Goal: Task Accomplishment & Management: Use online tool/utility

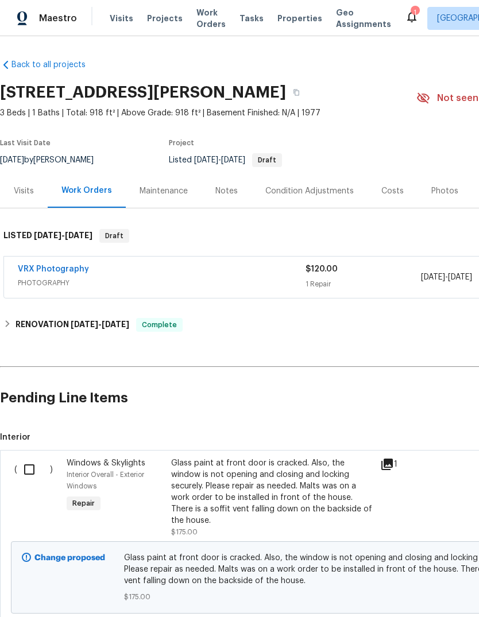
click at [29, 461] on input "checkbox" at bounding box center [33, 470] width 33 height 24
checkbox input "true"
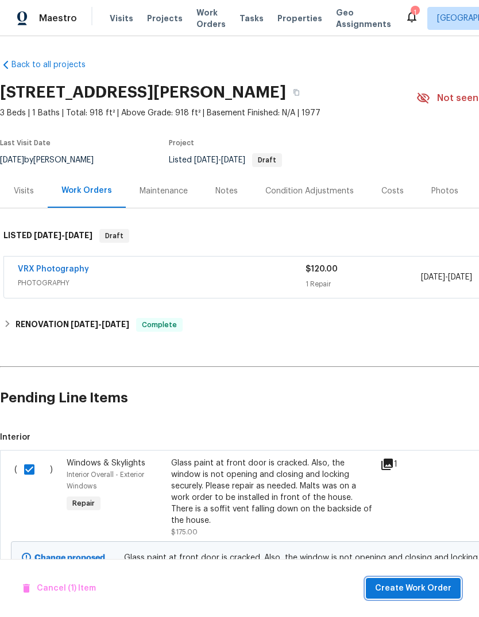
click at [425, 589] on span "Create Work Order" at bounding box center [413, 589] width 76 height 14
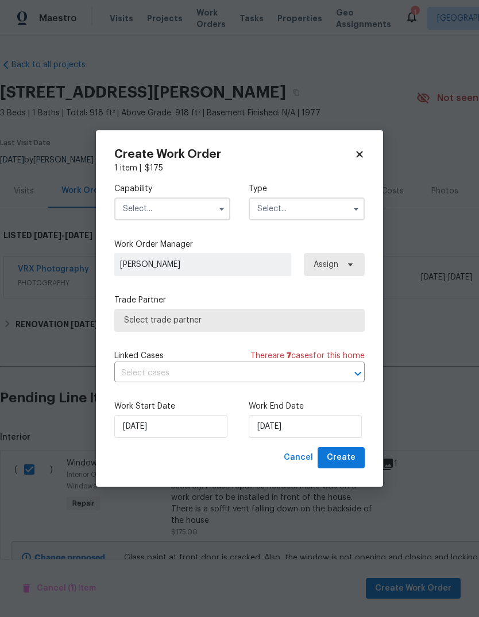
click at [138, 204] on input "text" at bounding box center [172, 209] width 116 height 23
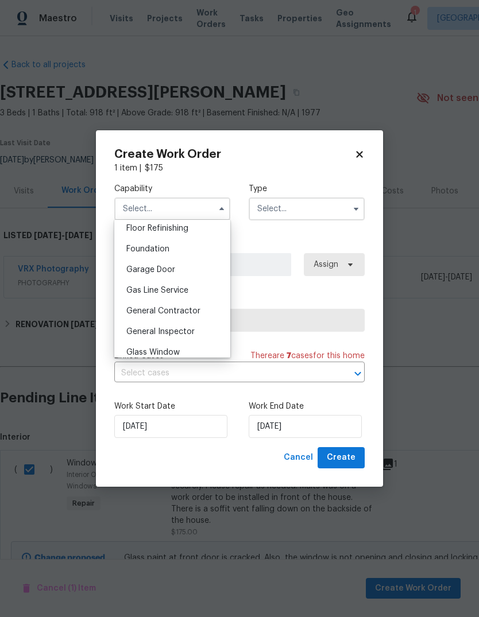
scroll to position [470, 0]
click at [196, 313] on span "General Contractor" at bounding box center [163, 312] width 74 height 8
type input "General Contractor"
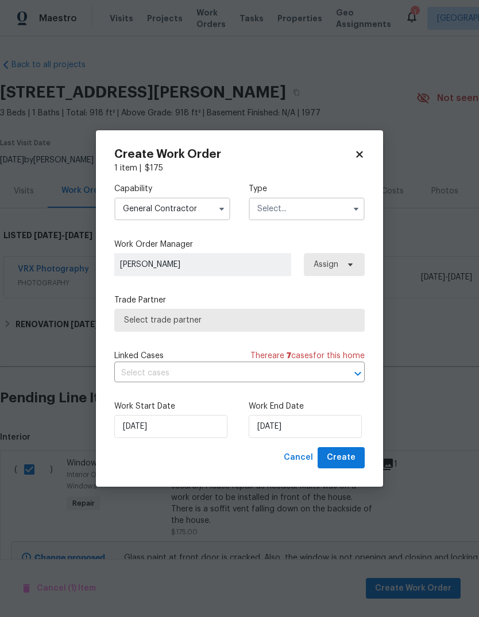
click at [314, 206] on input "text" at bounding box center [307, 209] width 116 height 23
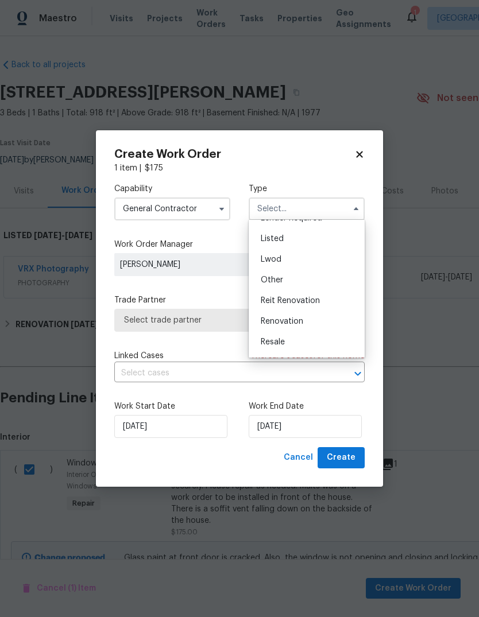
scroll to position [97, 0]
click at [314, 241] on div "Listed" at bounding box center [307, 239] width 110 height 21
type input "Listed"
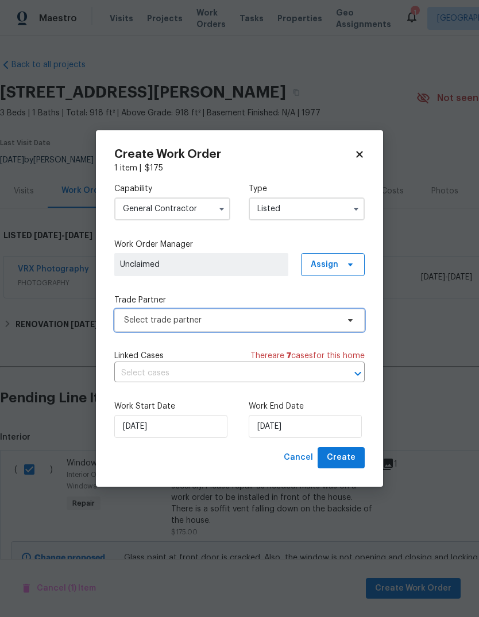
click at [328, 316] on span "Select trade partner" at bounding box center [231, 320] width 214 height 11
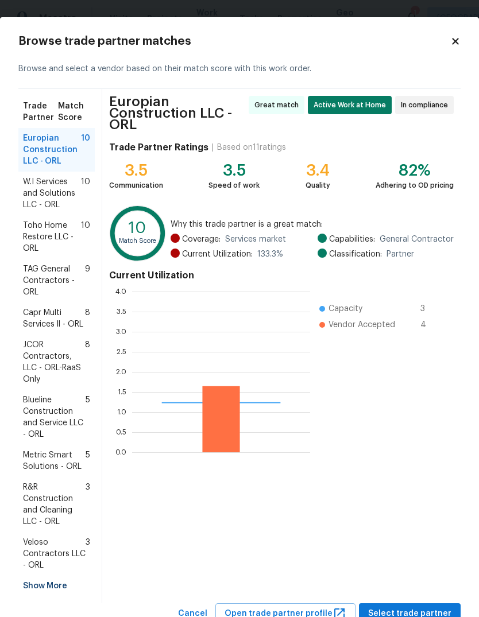
scroll to position [161, 178]
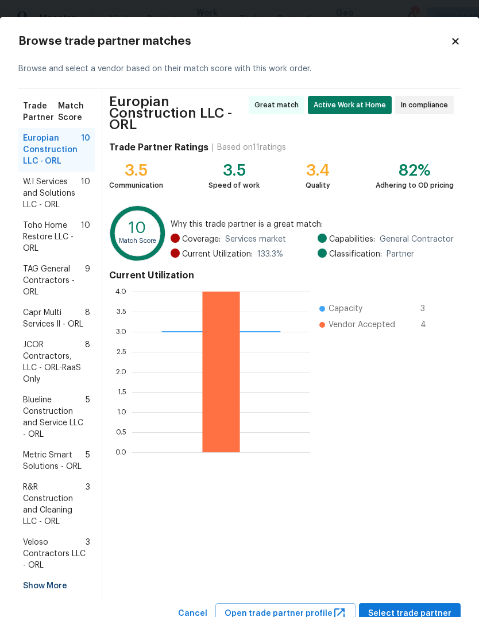
click at [431, 599] on div "Europian Construction LLC - ORL Great match Active Work at Home In compliance T…" at bounding box center [281, 346] width 358 height 515
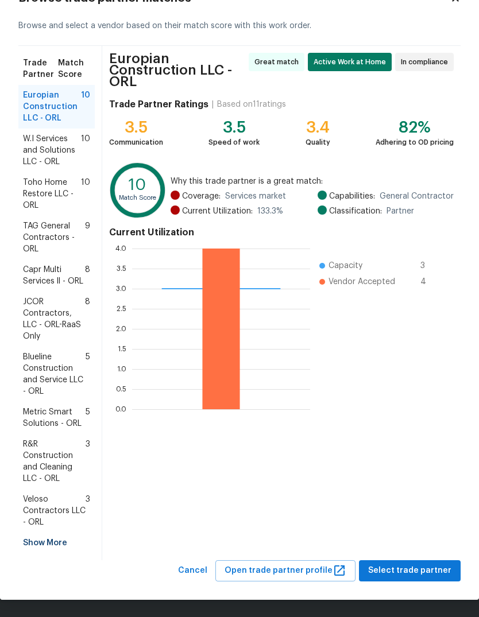
scroll to position [43, 0]
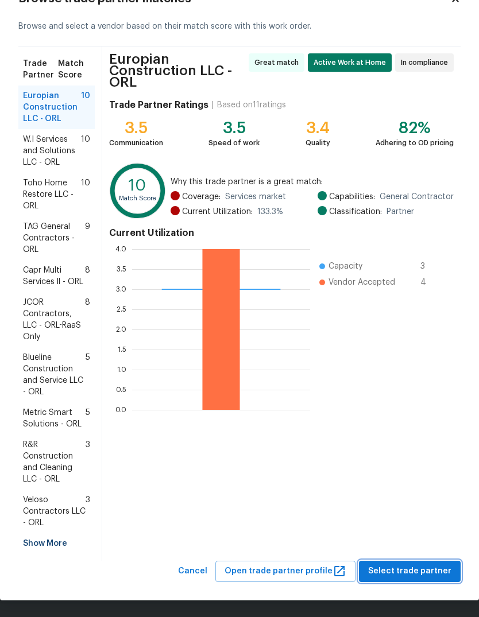
click at [430, 573] on span "Select trade partner" at bounding box center [409, 572] width 83 height 14
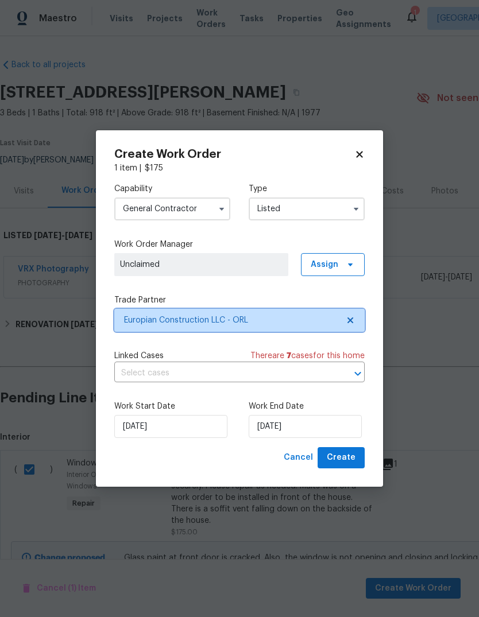
scroll to position [0, 0]
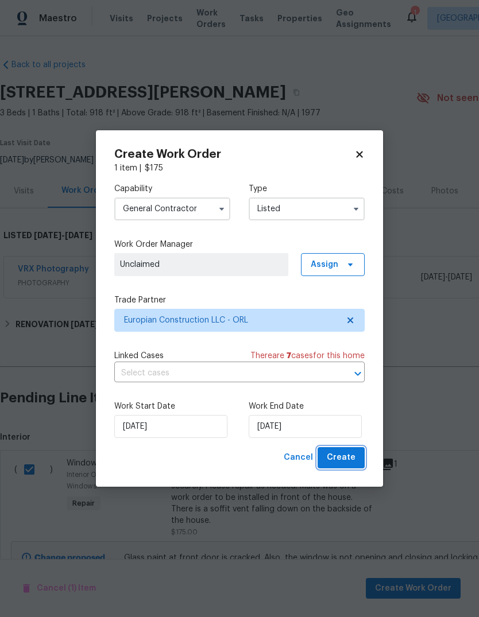
click at [356, 458] on button "Create" at bounding box center [341, 457] width 47 height 21
checkbox input "false"
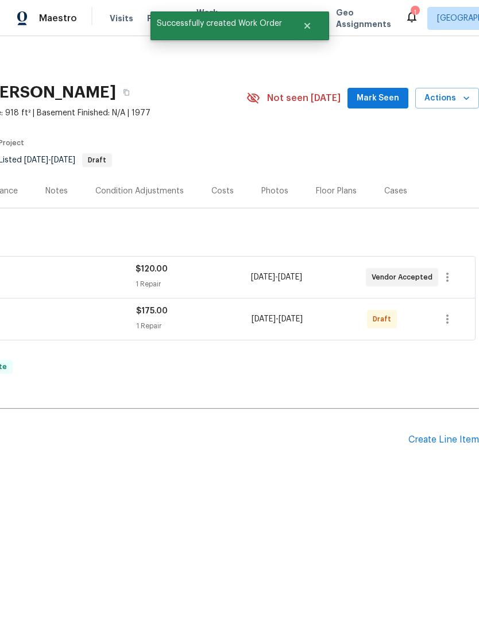
scroll to position [0, 170]
click at [445, 321] on icon "button" at bounding box center [448, 319] width 14 height 14
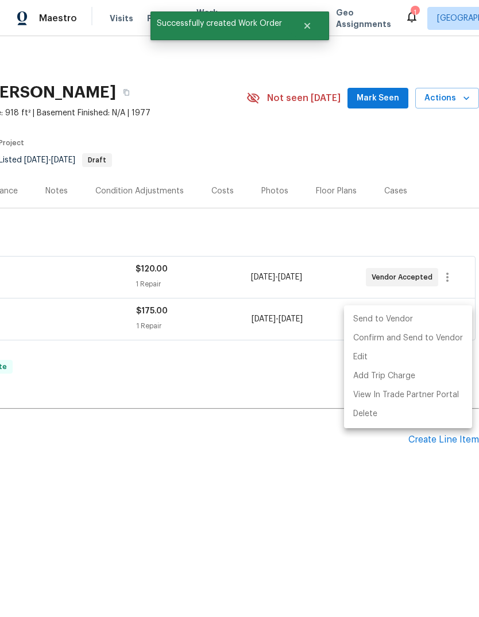
click at [441, 315] on li "Send to Vendor" at bounding box center [408, 319] width 128 height 19
click at [358, 476] on div at bounding box center [239, 308] width 479 height 617
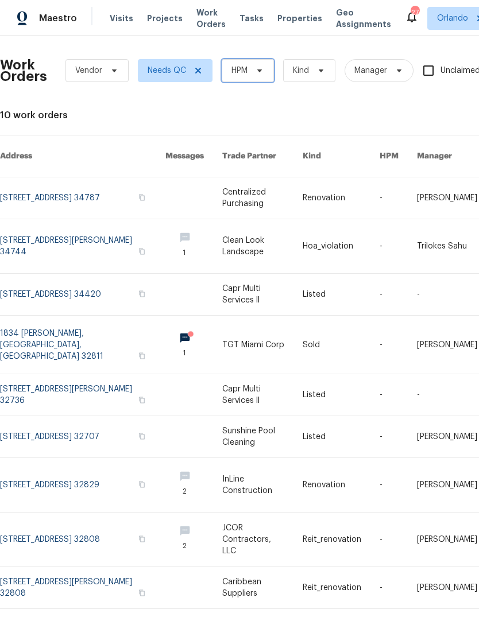
click at [268, 64] on span "HPM" at bounding box center [248, 70] width 52 height 23
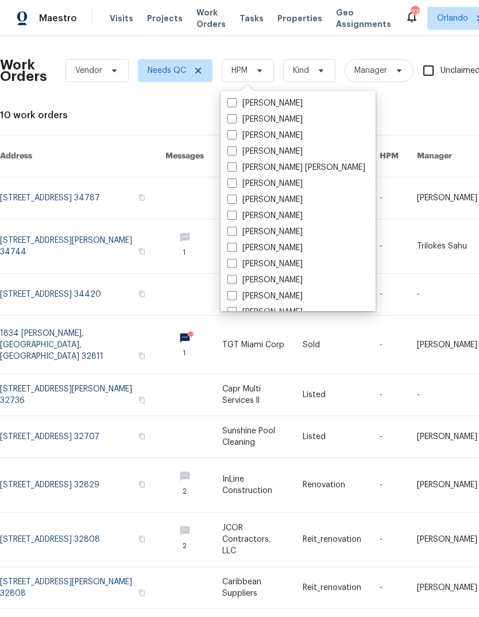
click at [273, 118] on label "[PERSON_NAME]" at bounding box center [264, 119] width 75 height 11
click at [235, 118] on input "[PERSON_NAME]" at bounding box center [230, 117] width 7 height 7
checkbox input "true"
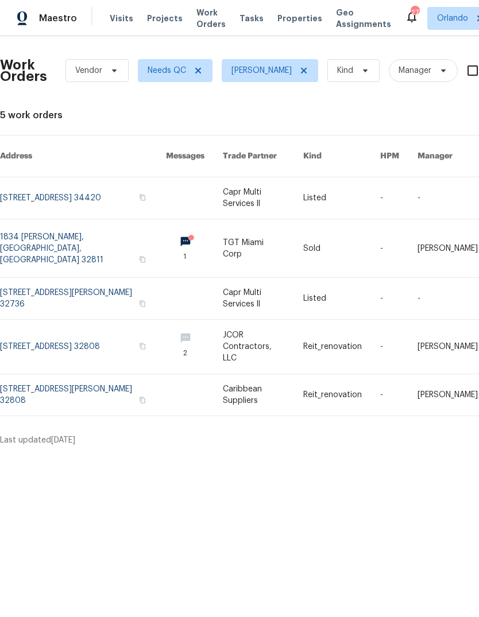
click at [24, 185] on link at bounding box center [83, 197] width 166 height 41
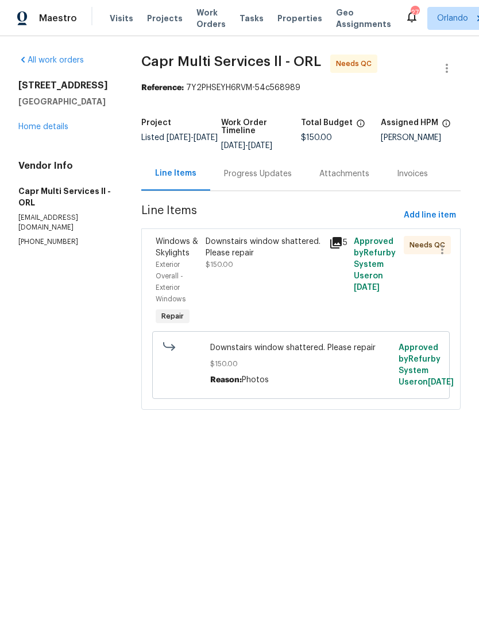
click at [280, 177] on div "Progress Updates" at bounding box center [258, 173] width 68 height 11
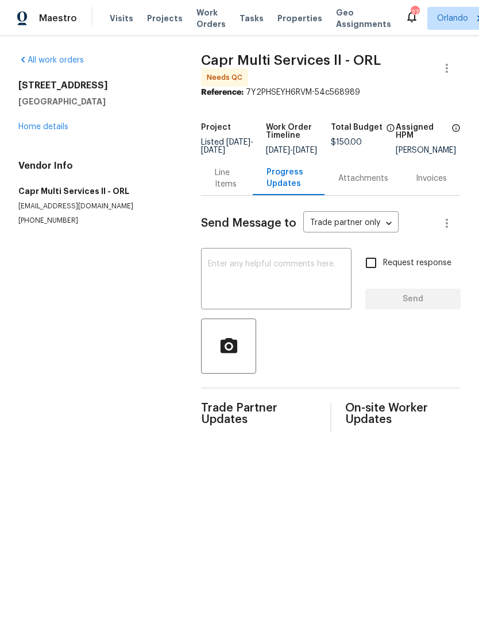
click at [220, 181] on div "Line Items" at bounding box center [227, 178] width 24 height 23
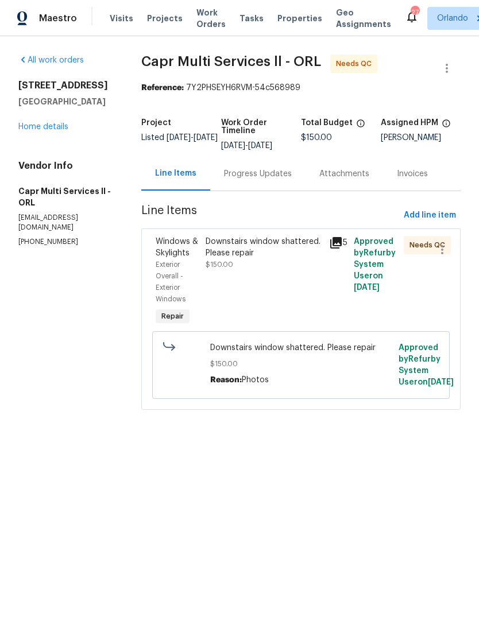
click at [246, 255] on div "Downstairs window shattered. Please repair" at bounding box center [264, 247] width 117 height 23
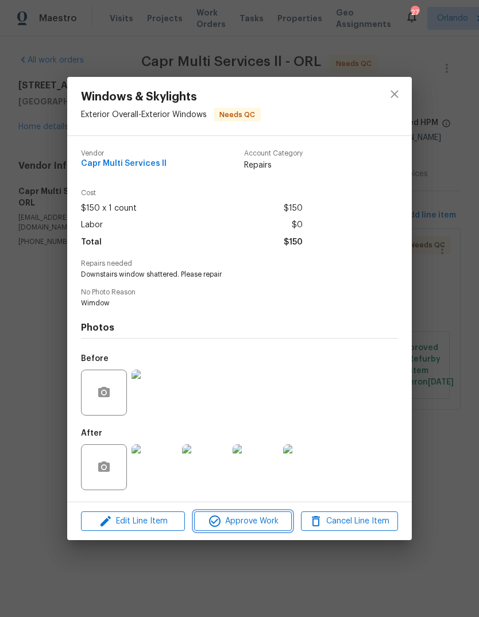
click at [260, 525] on span "Approve Work" at bounding box center [243, 522] width 90 height 14
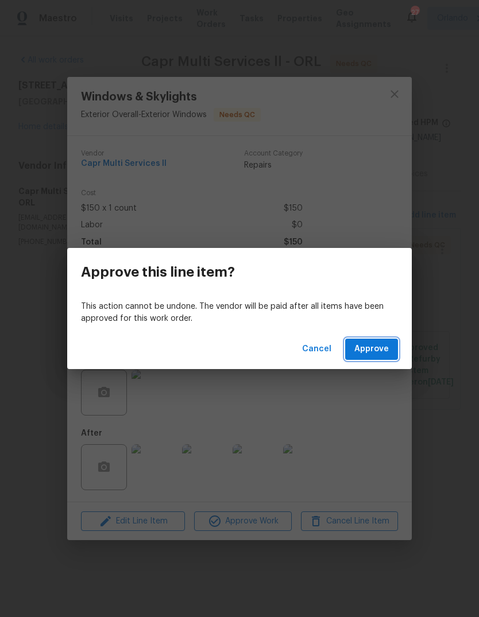
click at [385, 340] on button "Approve" at bounding box center [371, 349] width 53 height 21
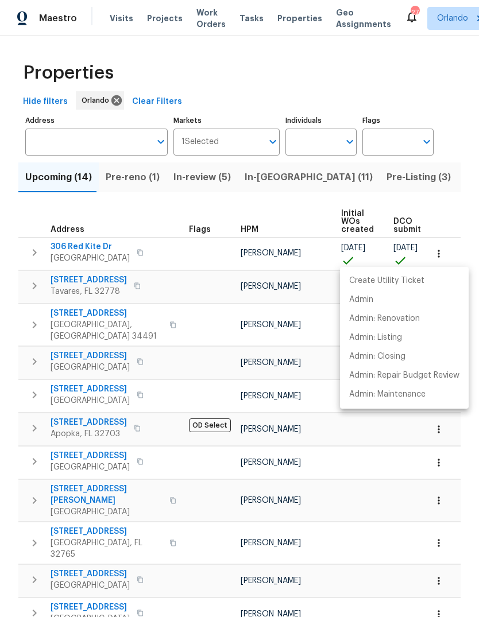
scroll to position [0, 314]
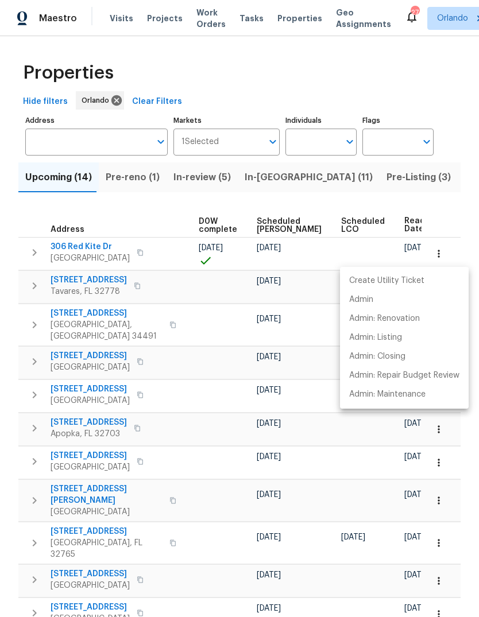
click at [128, 180] on div at bounding box center [239, 308] width 479 height 617
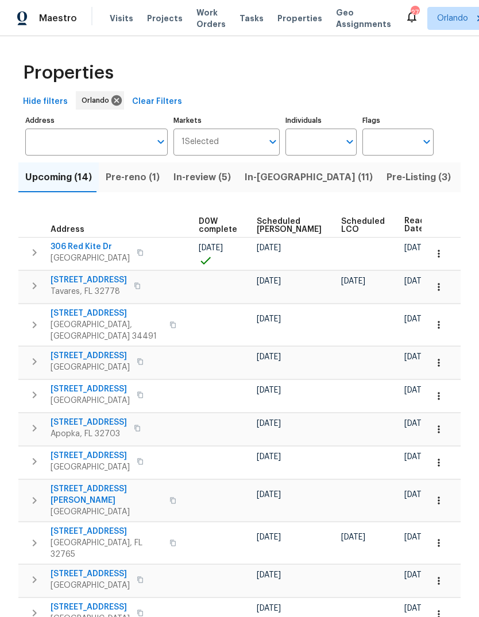
click at [126, 183] on span "Pre-reno (1)" at bounding box center [133, 177] width 54 height 16
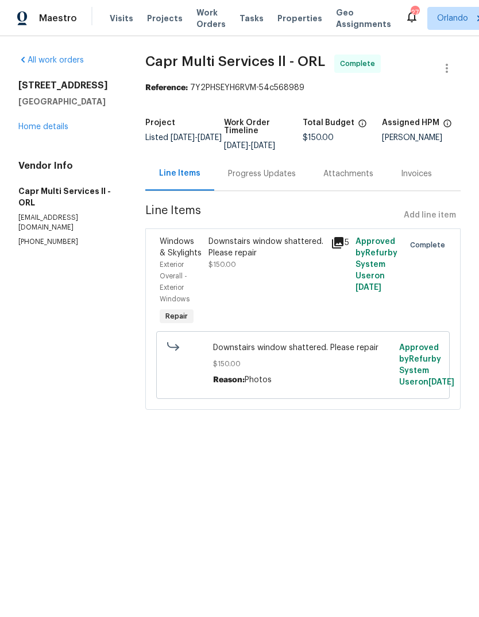
click at [202, 14] on span "Work Orders" at bounding box center [210, 18] width 29 height 23
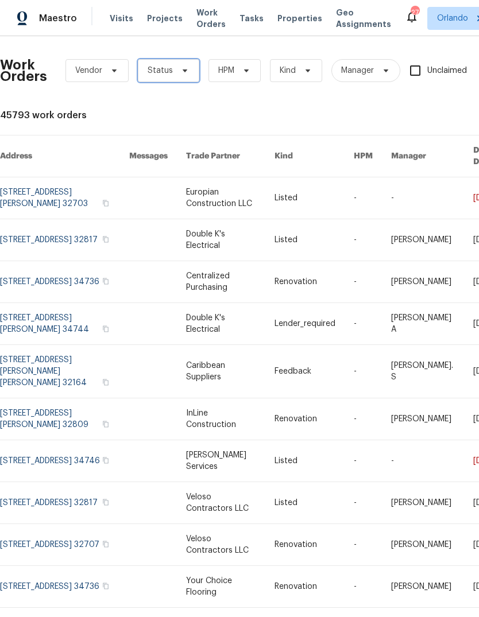
click at [169, 63] on span "Status" at bounding box center [168, 70] width 61 height 23
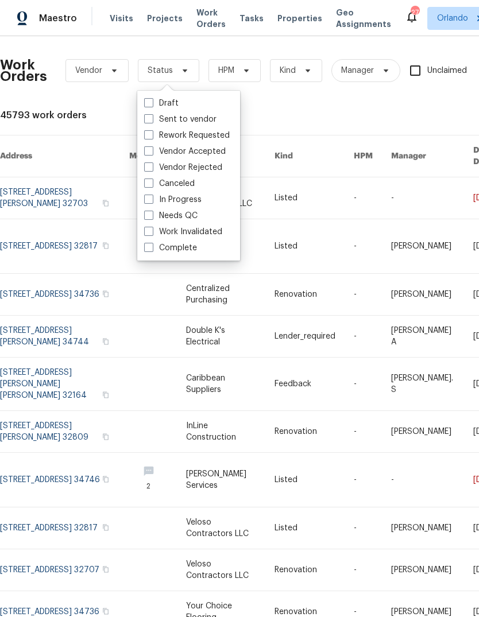
click at [150, 220] on label "Needs QC" at bounding box center [170, 215] width 53 height 11
click at [150, 218] on input "Needs QC" at bounding box center [147, 213] width 7 height 7
checkbox input "true"
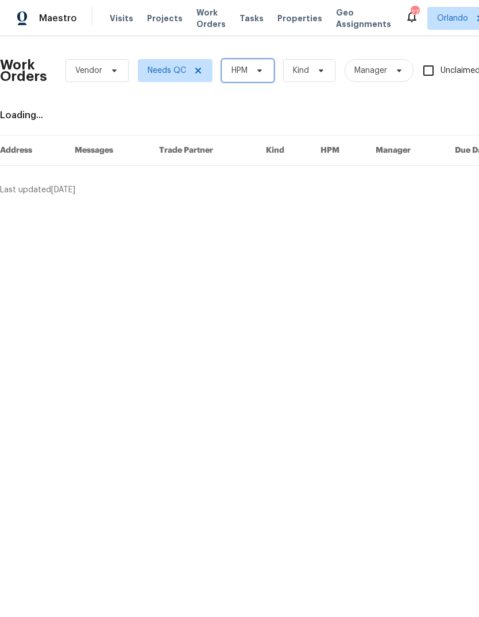
click at [254, 72] on span at bounding box center [258, 70] width 13 height 9
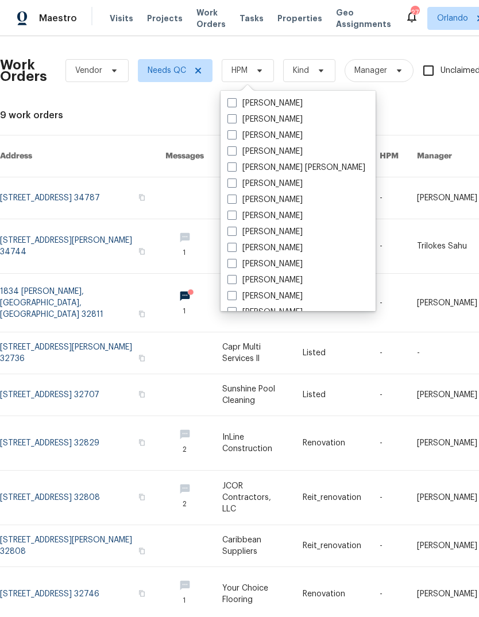
click at [248, 114] on label "[PERSON_NAME]" at bounding box center [264, 119] width 75 height 11
click at [235, 114] on input "[PERSON_NAME]" at bounding box center [230, 117] width 7 height 7
checkbox input "true"
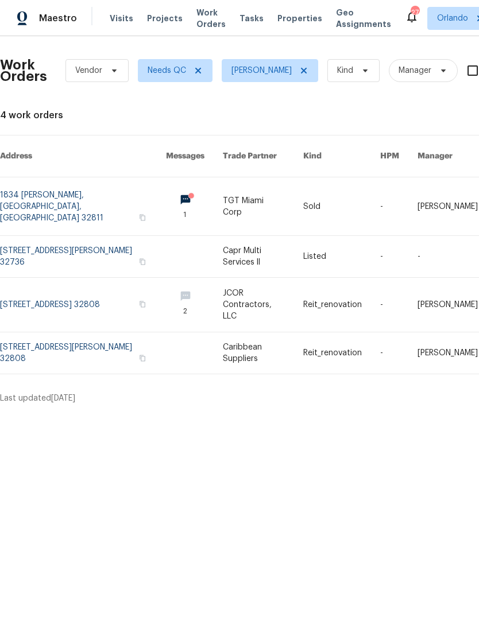
click at [30, 241] on link at bounding box center [83, 256] width 166 height 41
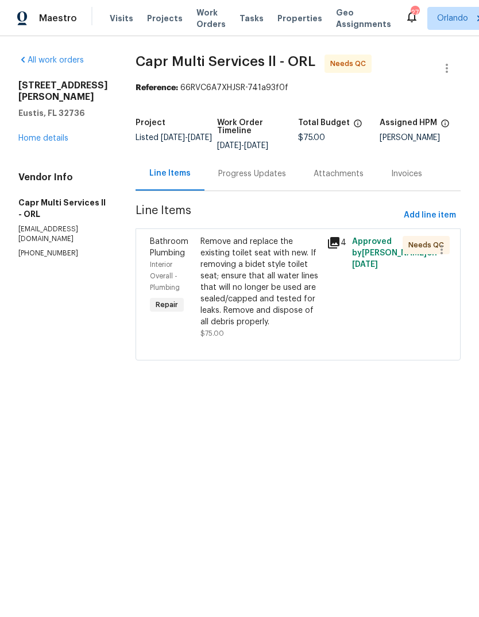
click at [248, 273] on div "Remove and replace the existing toilet seat with new. If removing a bidet style…" at bounding box center [259, 282] width 119 height 92
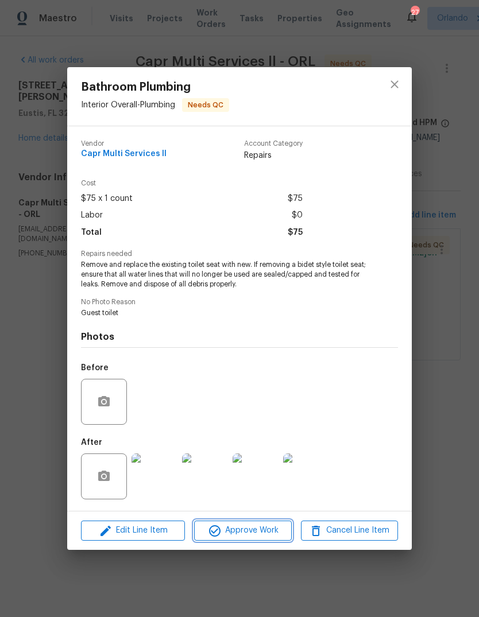
click at [265, 535] on span "Approve Work" at bounding box center [243, 531] width 90 height 14
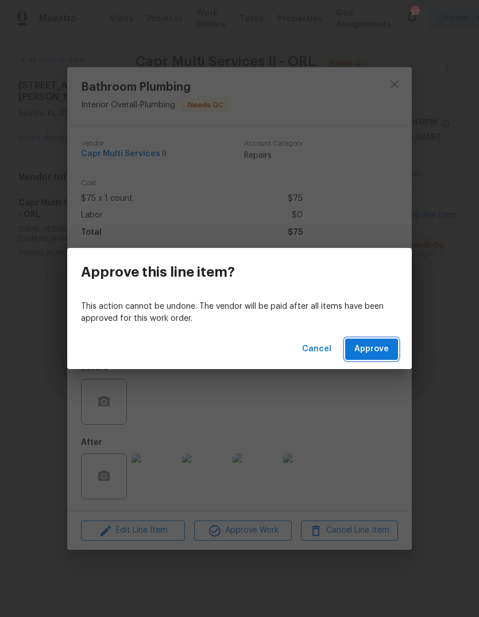
click at [376, 348] on span "Approve" at bounding box center [371, 349] width 34 height 14
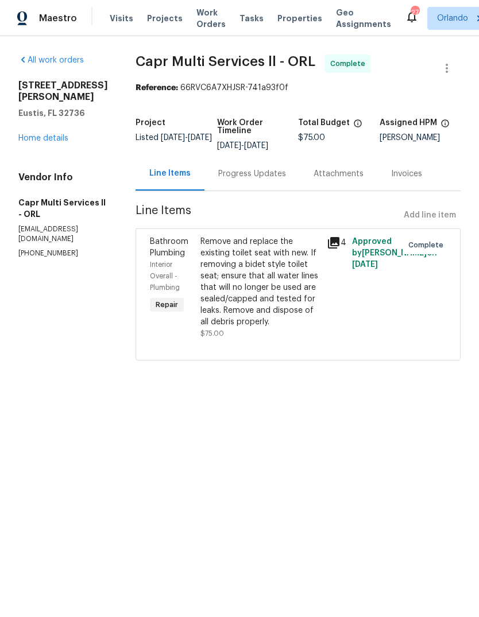
click at [199, 24] on span "Work Orders" at bounding box center [210, 18] width 29 height 23
